Goal: Check status

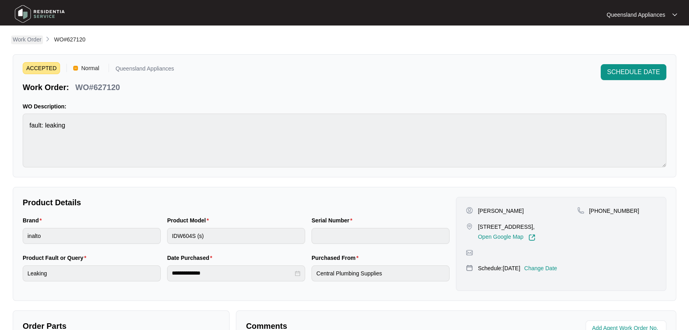
click at [29, 41] on p "Work Order" at bounding box center [27, 39] width 29 height 8
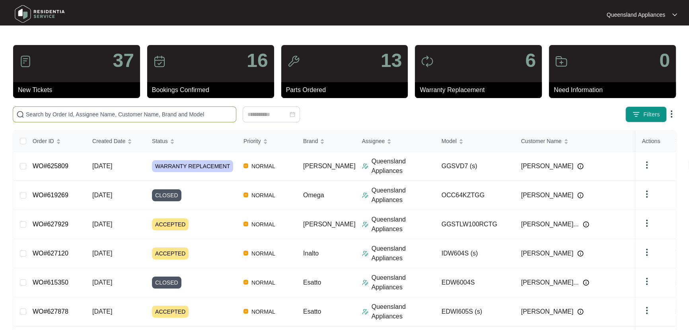
click at [181, 113] on input "text" at bounding box center [129, 114] width 207 height 9
paste input "621934"
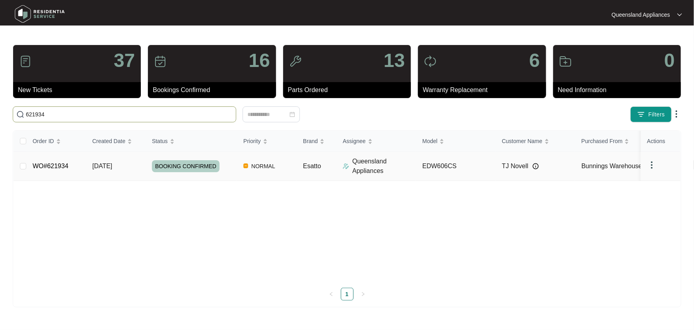
type input "621934"
click at [131, 169] on td "[DATE]" at bounding box center [116, 166] width 60 height 29
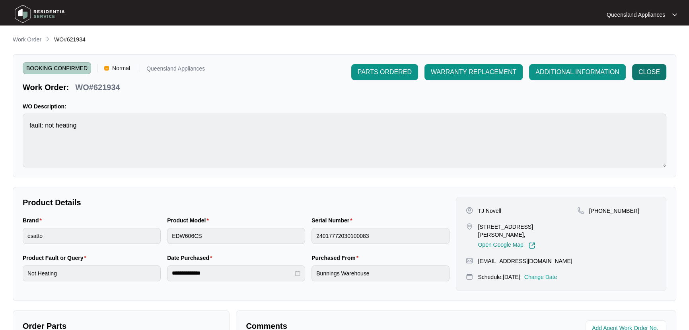
click at [648, 72] on span "CLOSE" at bounding box center [649, 72] width 21 height 10
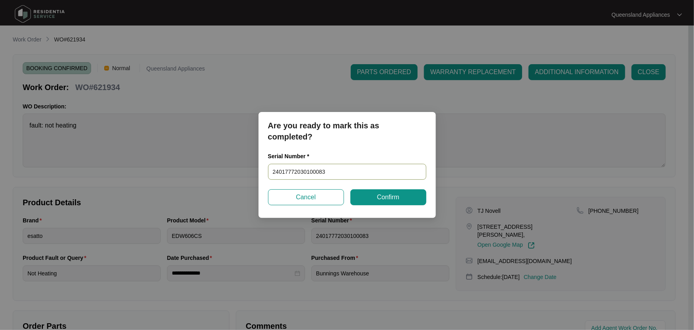
drag, startPoint x: 344, startPoint y: 172, endPoint x: 129, endPoint y: 181, distance: 215.1
click at [129, 181] on div "Are you ready to mark this as completed? Serial Number * 24017772030100083 Canc…" at bounding box center [347, 165] width 694 height 330
paste input "5056998070100078"
type input "25056998070100078"
click at [371, 196] on button "Confirm" at bounding box center [389, 197] width 76 height 16
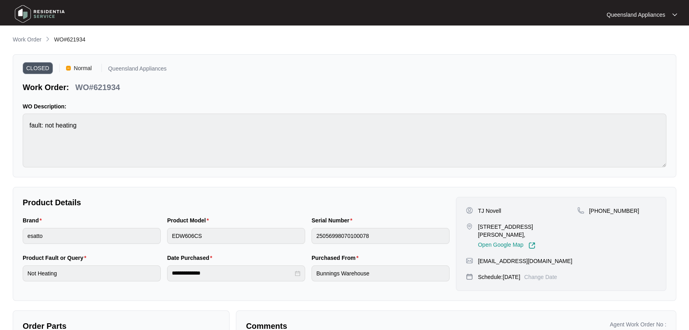
type input "24017772030100083"
